Goal: Task Accomplishment & Management: Use online tool/utility

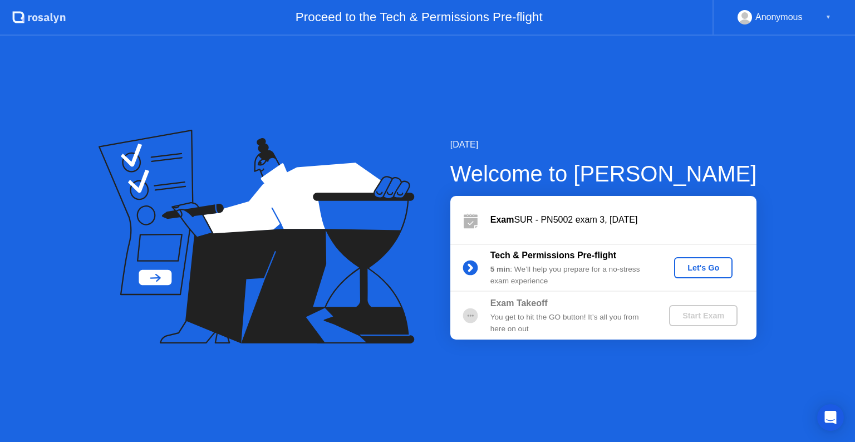
click at [701, 266] on div "Let's Go" at bounding box center [704, 267] width 50 height 9
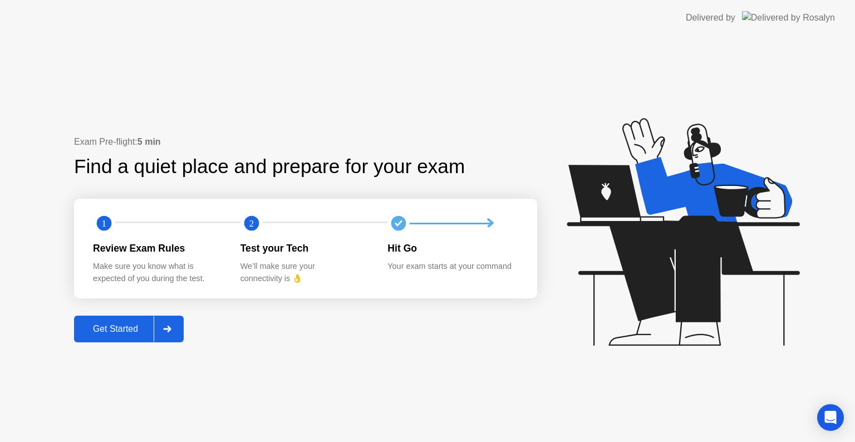
click at [143, 325] on div "Get Started" at bounding box center [115, 329] width 76 height 10
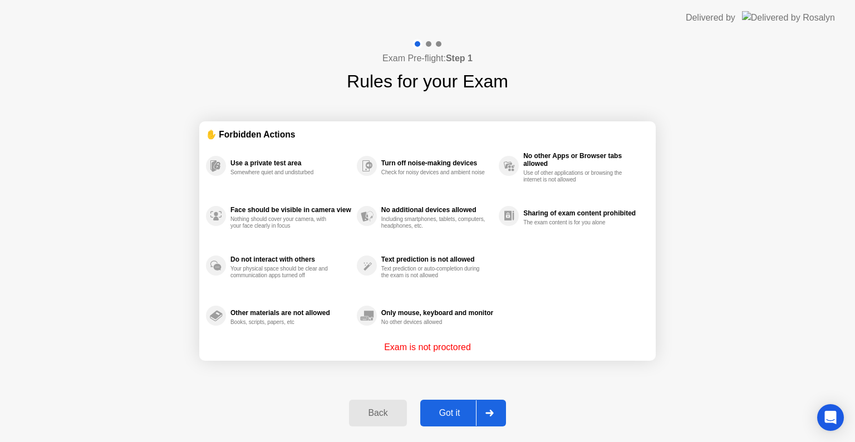
click at [454, 418] on div "Got it" at bounding box center [450, 413] width 52 height 10
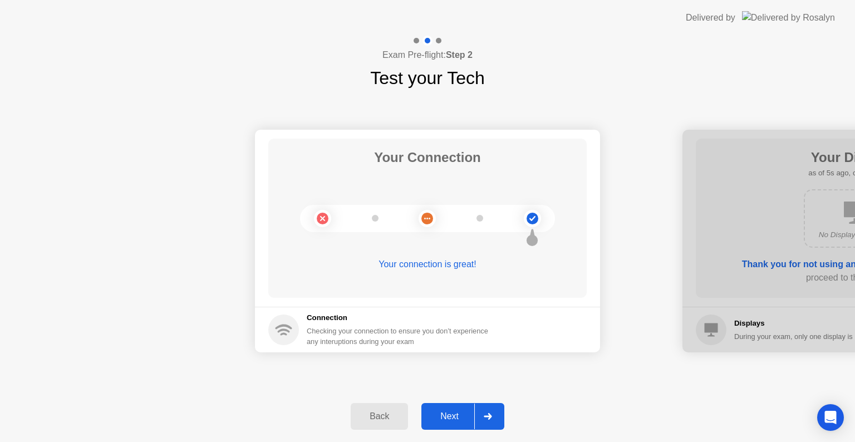
click at [448, 412] on div "Next" at bounding box center [450, 417] width 50 height 10
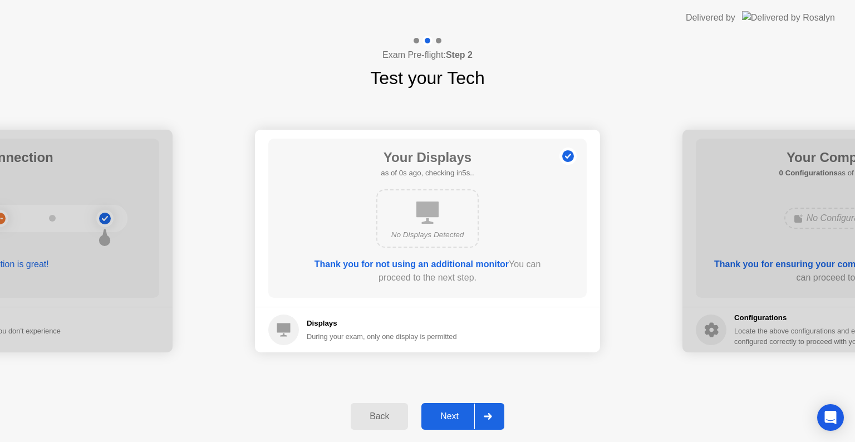
click at [448, 412] on div "Next" at bounding box center [450, 417] width 50 height 10
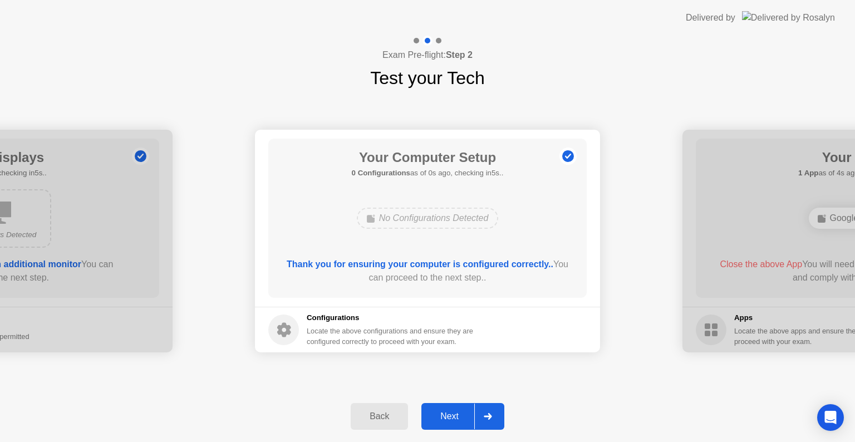
click at [448, 412] on div "Next" at bounding box center [450, 417] width 50 height 10
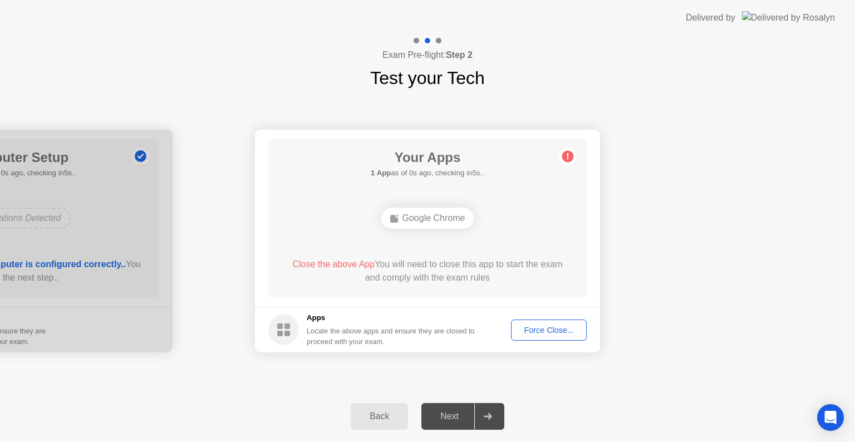
click at [560, 328] on div "Force Close..." at bounding box center [549, 330] width 68 height 9
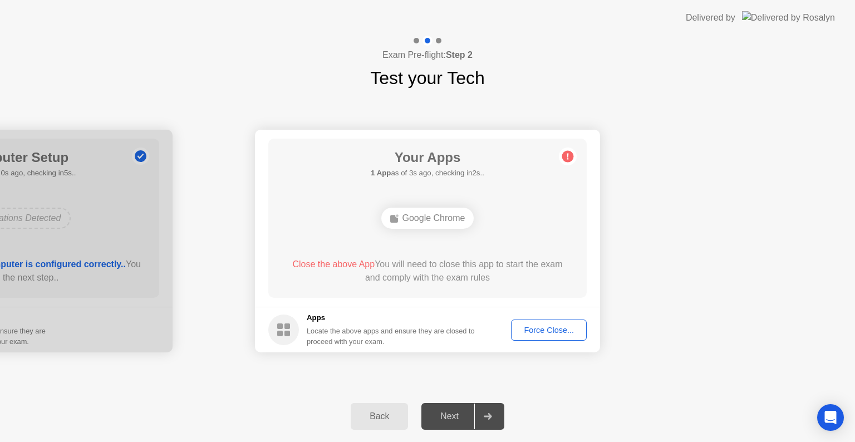
click at [547, 332] on div "Force Close..." at bounding box center [549, 330] width 68 height 9
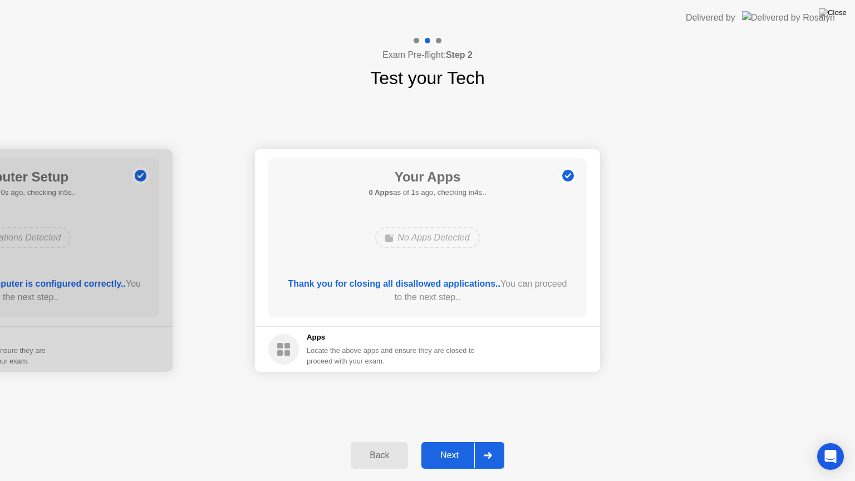
click at [468, 442] on button "Next" at bounding box center [463, 455] width 83 height 27
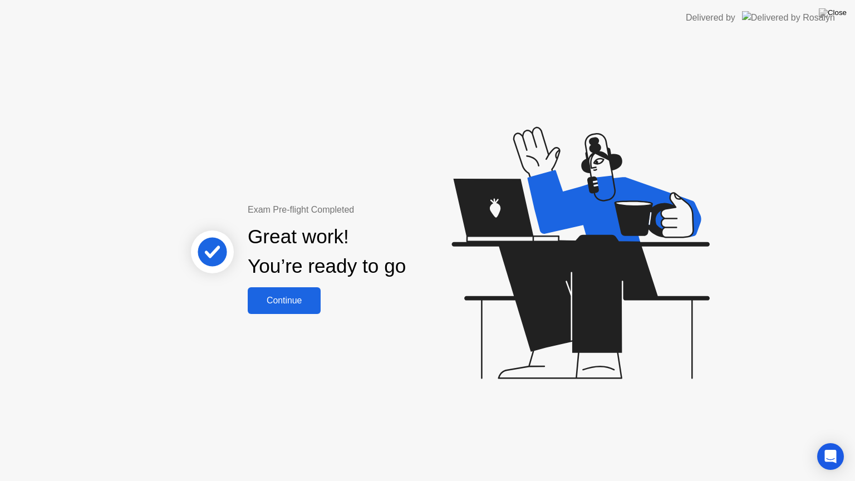
click at [292, 304] on div "Continue" at bounding box center [284, 301] width 66 height 10
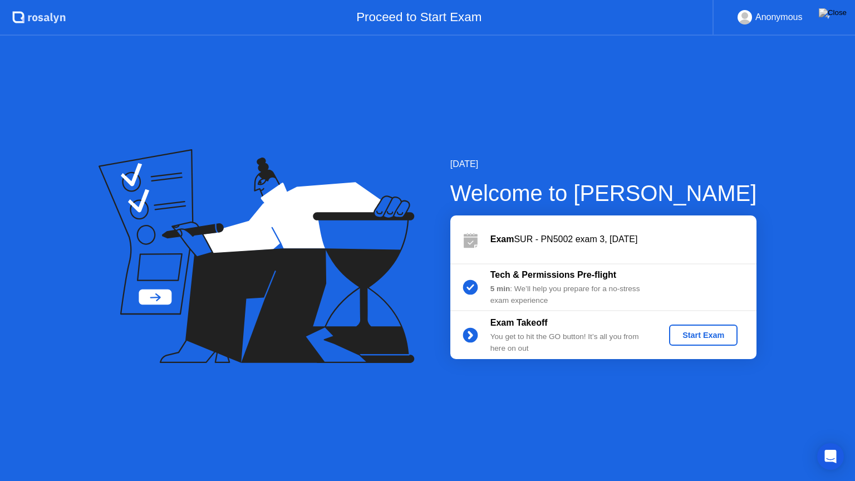
click at [726, 334] on div "Start Exam" at bounding box center [704, 335] width 60 height 9
